Goal: Task Accomplishment & Management: Manage account settings

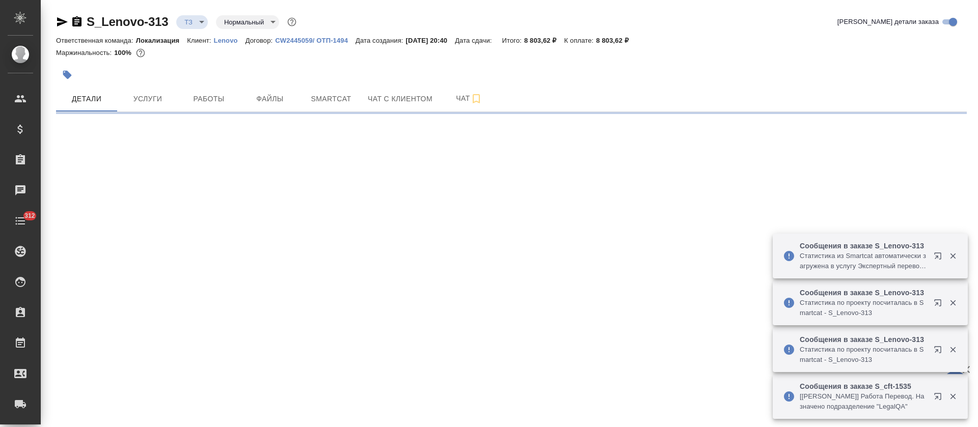
select select "RU"
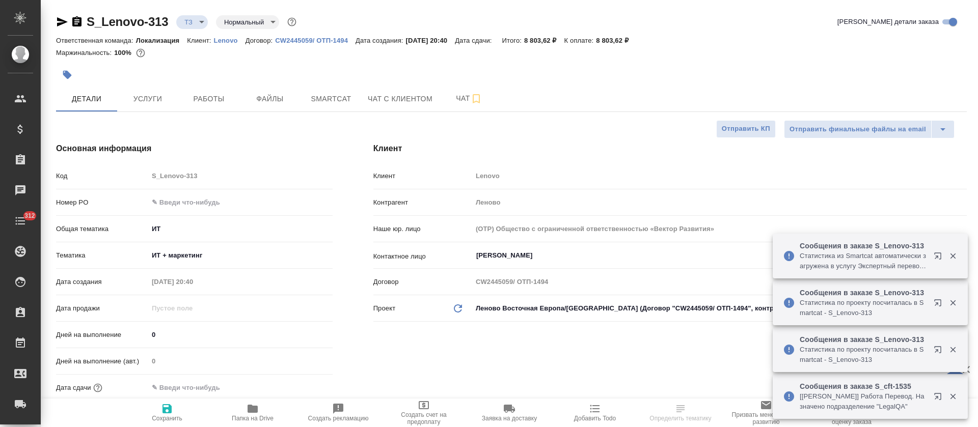
type textarea "x"
type input "Локализация"
type textarea "x"
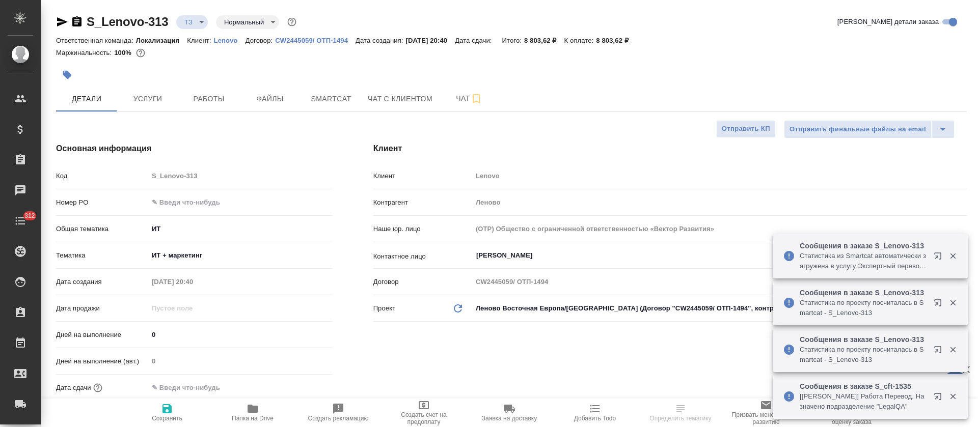
type textarea "x"
type input "Третьякова Ольга"
type textarea "x"
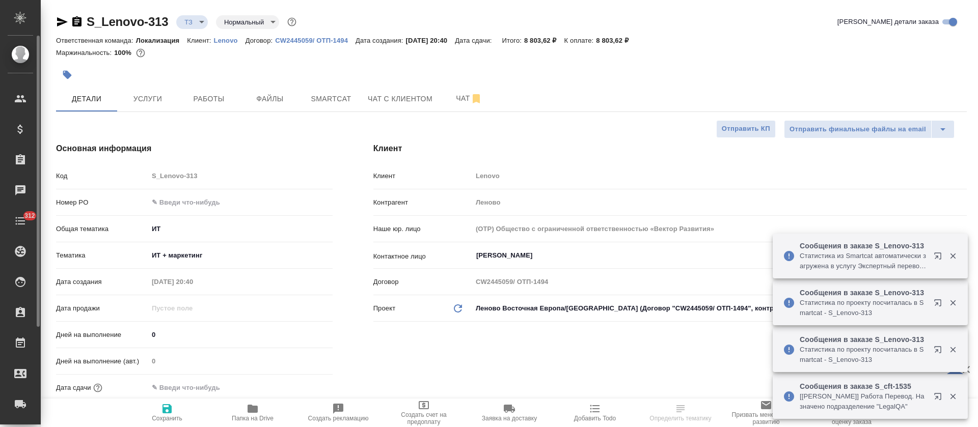
type textarea "x"
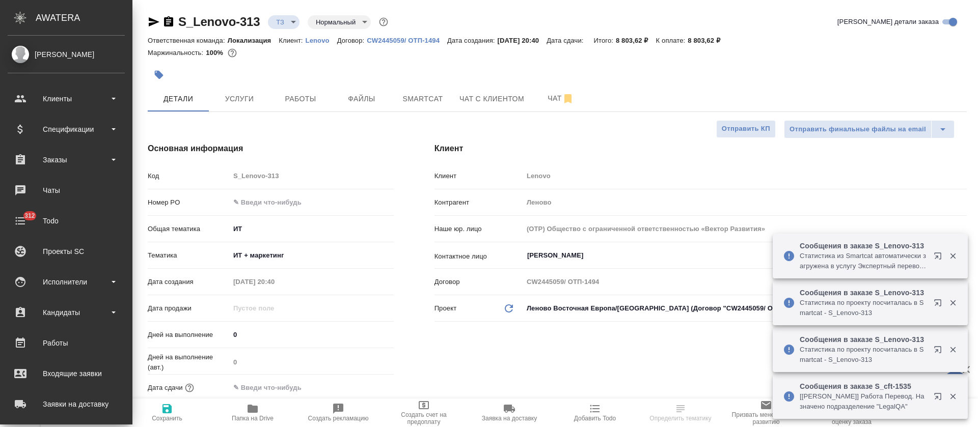
type textarea "x"
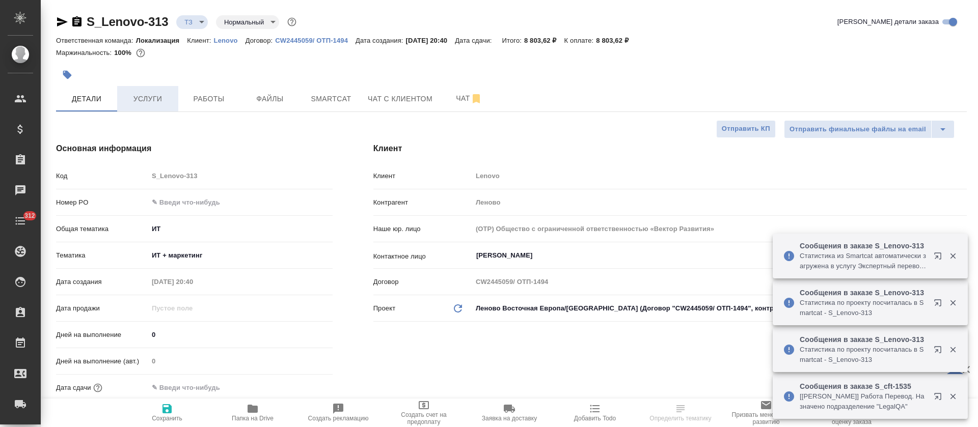
click at [156, 88] on button "Услуги" at bounding box center [147, 98] width 61 height 25
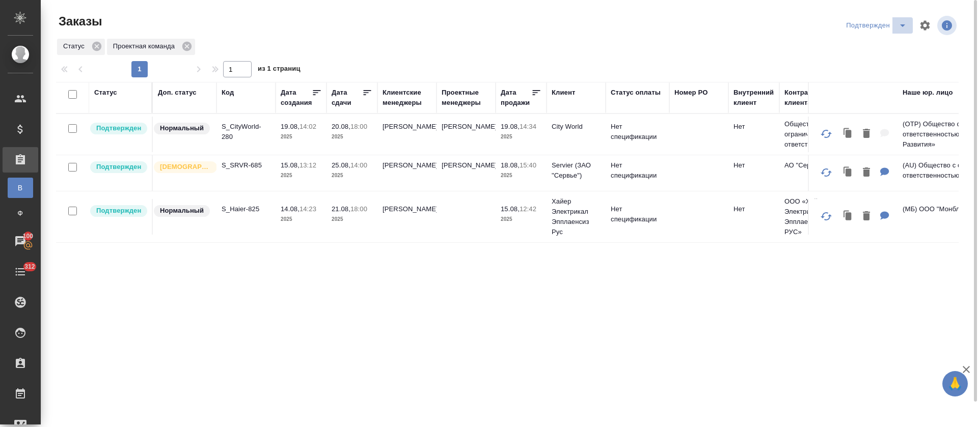
click at [904, 26] on icon "split button" at bounding box center [902, 25] width 12 height 12
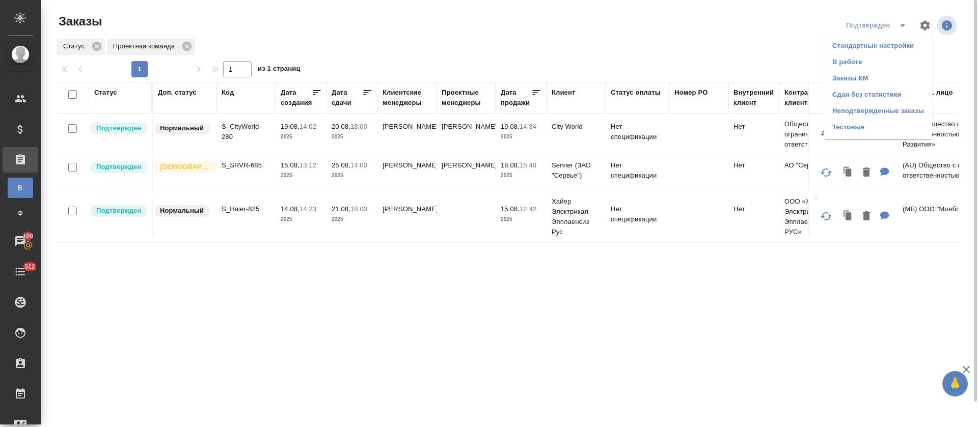
click at [255, 166] on p "S_SRVR-685" at bounding box center [246, 165] width 49 height 10
click at [895, 29] on span "split button" at bounding box center [902, 25] width 15 height 12
click at [870, 67] on li "В работе" at bounding box center [878, 62] width 108 height 16
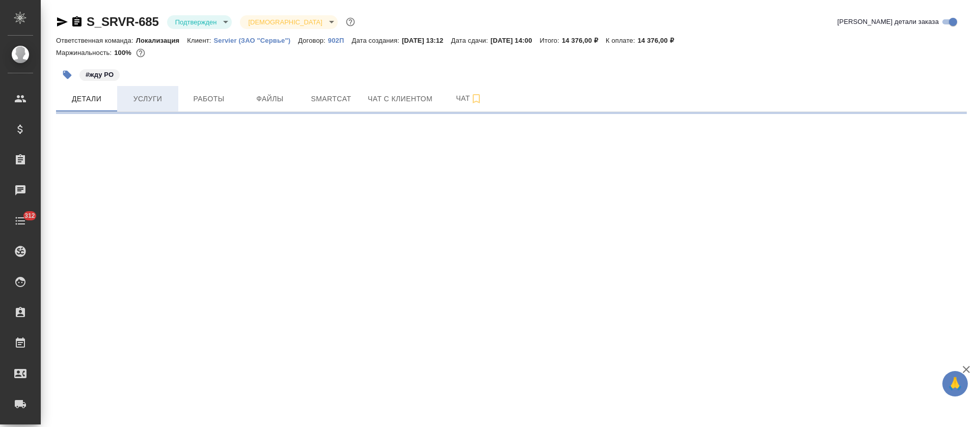
select select "RU"
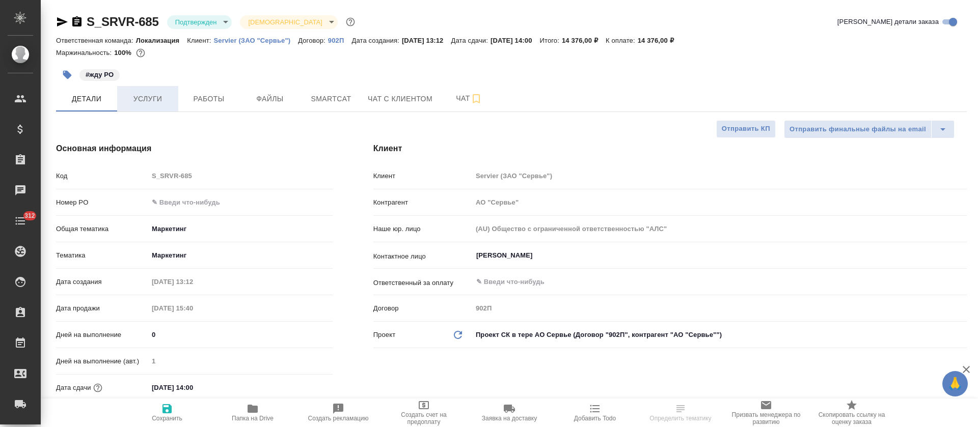
type textarea "x"
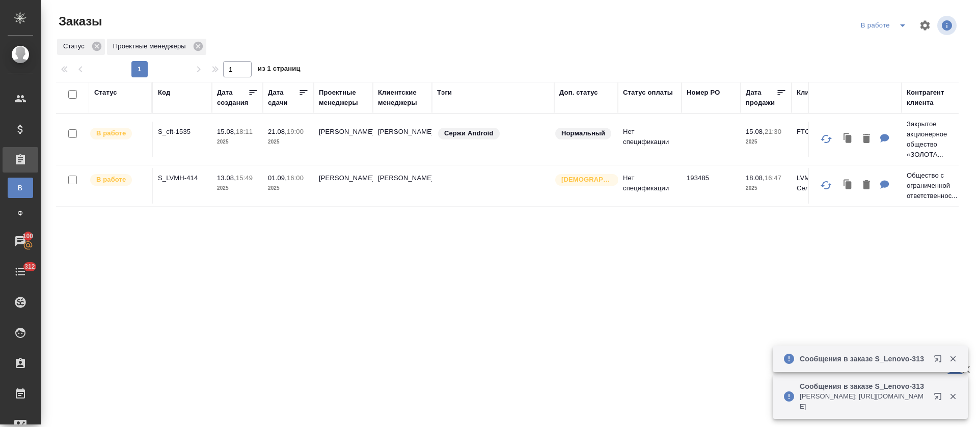
click at [939, 396] on icon "button" at bounding box center [940, 399] width 12 height 12
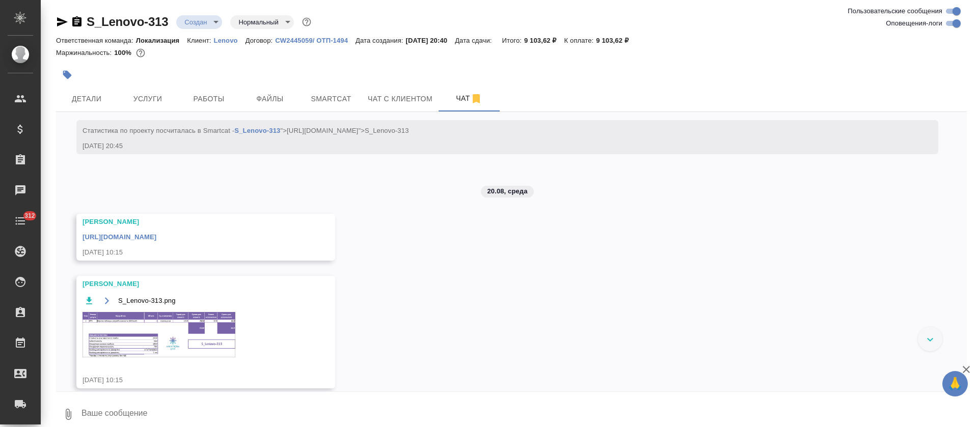
scroll to position [448, 0]
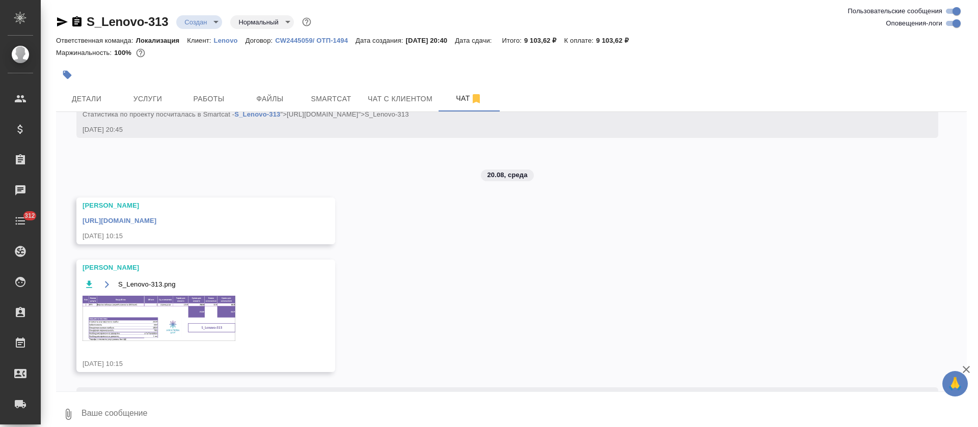
click at [156, 300] on img at bounding box center [159, 318] width 153 height 45
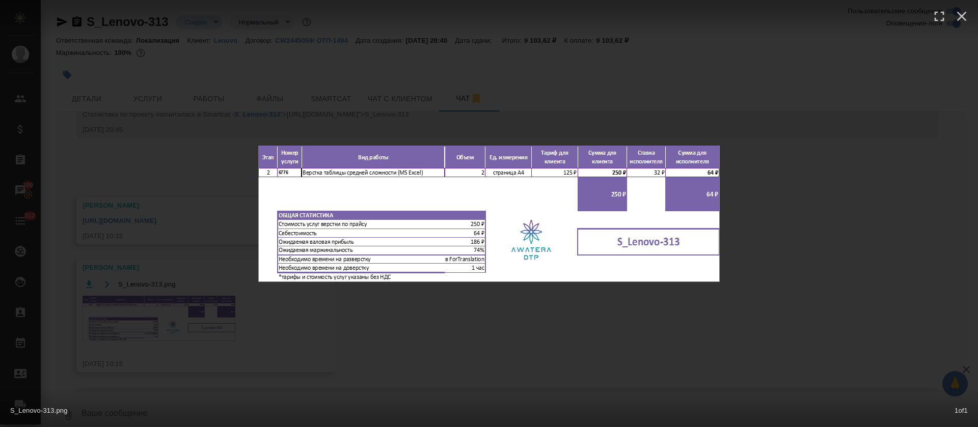
click at [560, 338] on div "S_Lenovo-313.png 1 of 1" at bounding box center [489, 213] width 978 height 427
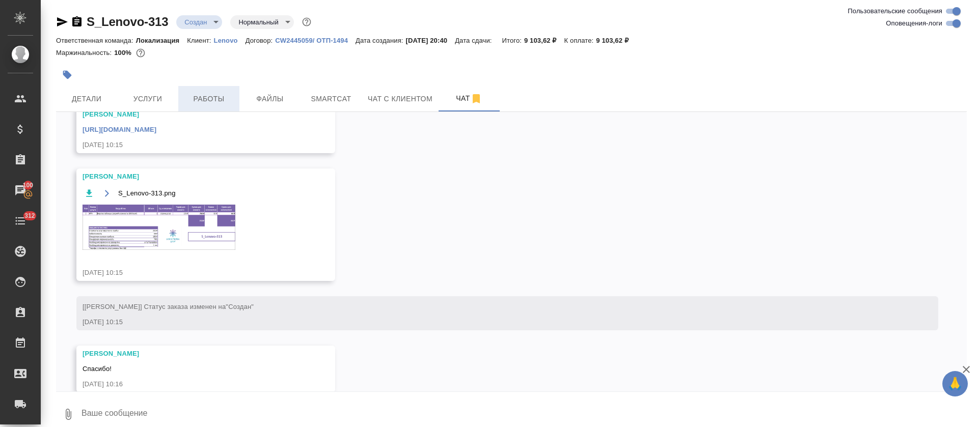
scroll to position [555, 0]
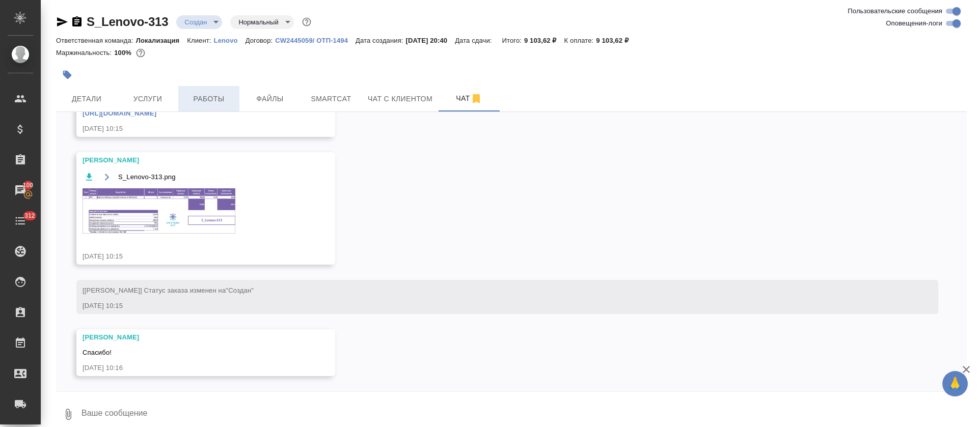
click at [201, 100] on span "Работы" at bounding box center [208, 99] width 49 height 13
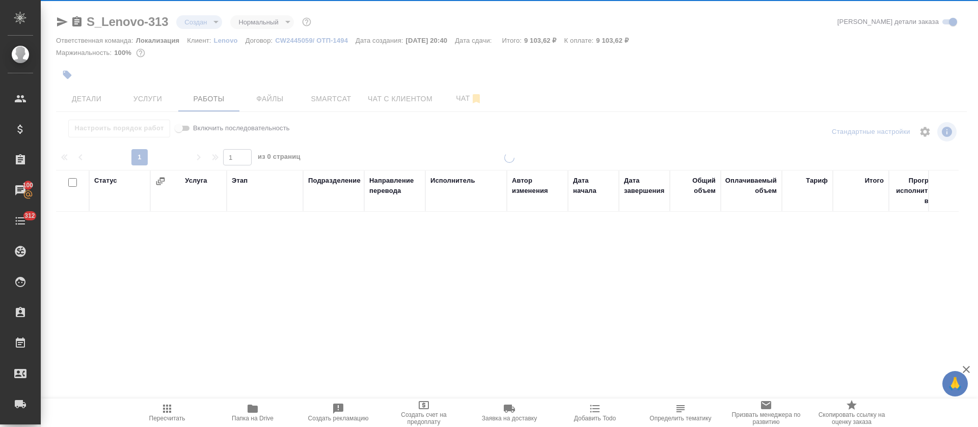
click at [255, 404] on icon "button" at bounding box center [253, 409] width 12 height 12
